Goal: Find specific page/section: Find specific page/section

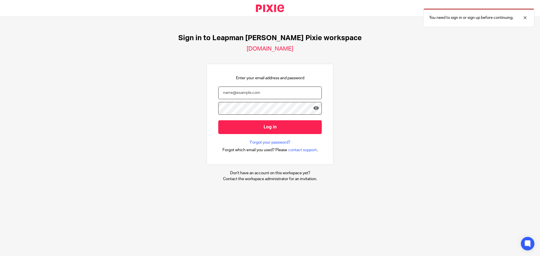
click at [242, 95] on input "email" at bounding box center [270, 93] width 104 height 13
type input "anisha@leapmanweiss.com"
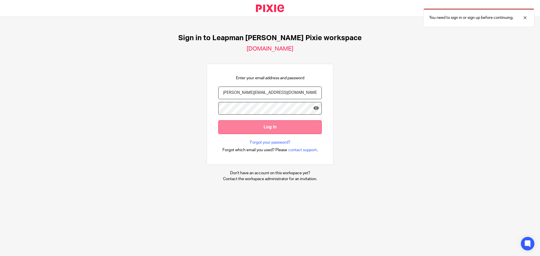
click at [264, 125] on input "Log in" at bounding box center [270, 127] width 104 height 14
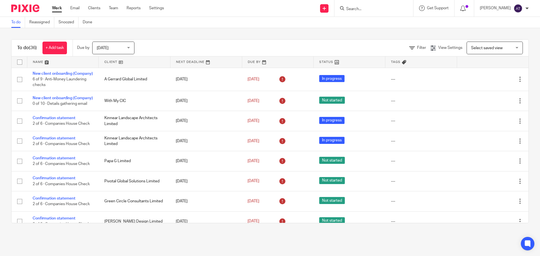
click at [369, 9] on input "Search" at bounding box center [371, 9] width 51 height 5
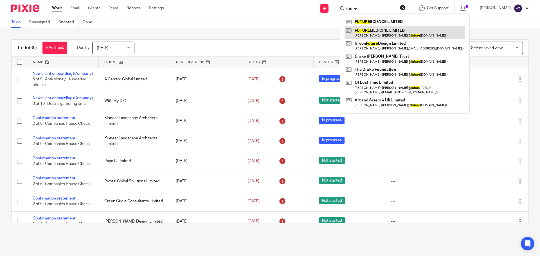
type input "future"
click at [398, 33] on link at bounding box center [405, 32] width 121 height 13
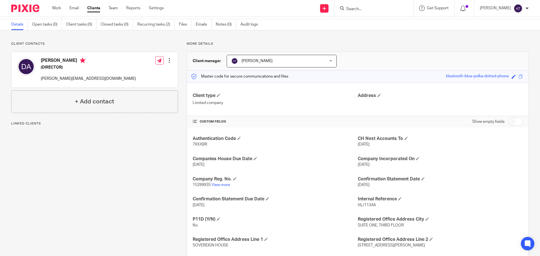
scroll to position [28, 0]
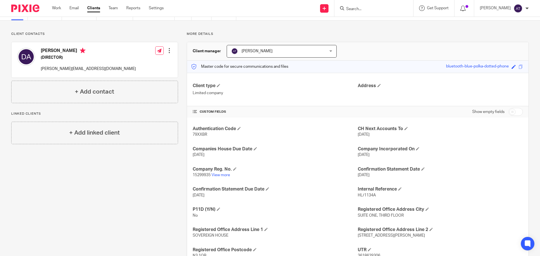
click at [198, 136] on span "79XXBR" at bounding box center [200, 135] width 15 height 4
click at [198, 135] on span "79XXBR" at bounding box center [200, 135] width 15 height 4
copy span "79XXBR"
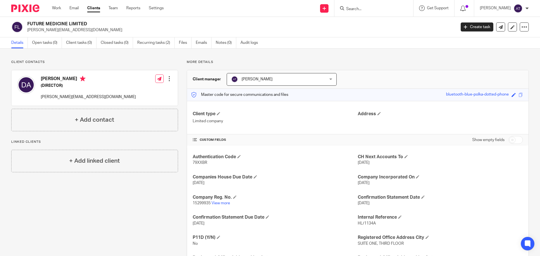
click at [368, 8] on input "Search" at bounding box center [371, 9] width 51 height 5
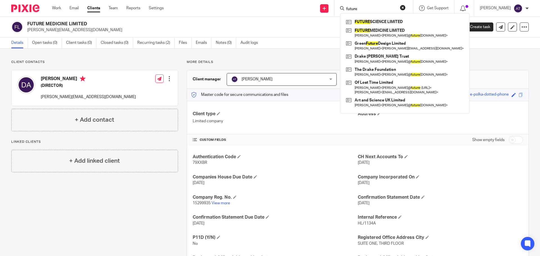
type input "future"
click at [363, 17] on div "FUTURE SCIENCE LIMITED FUTURE MEDICINE LIMITED DANNY AL-KHAFAJI < danny@ future…" at bounding box center [405, 63] width 130 height 100
click at [365, 20] on link at bounding box center [405, 22] width 121 height 8
